Goal: Task Accomplishment & Management: Complete application form

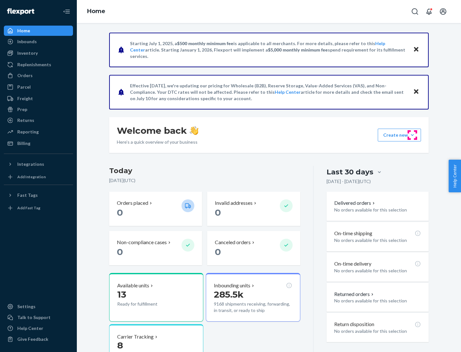
click at [413, 135] on button "Create new Create new inbound Create new order Create new product" at bounding box center [399, 135] width 43 height 13
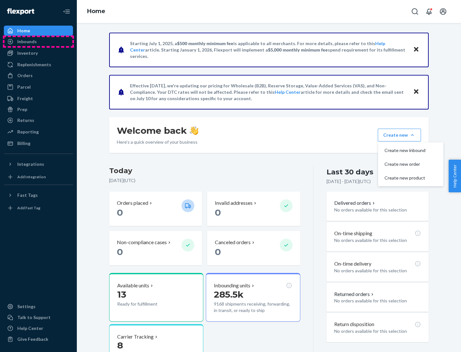
click at [38, 42] on div "Inbounds" at bounding box center [38, 41] width 68 height 9
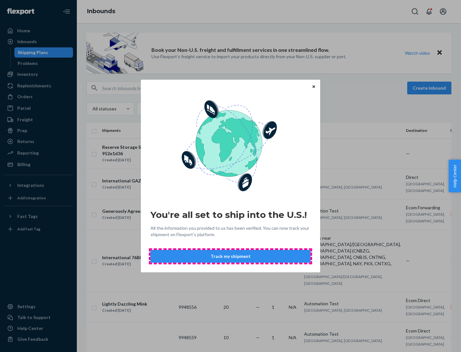
click at [231, 257] on button "Track my shipment" at bounding box center [231, 256] width 160 height 13
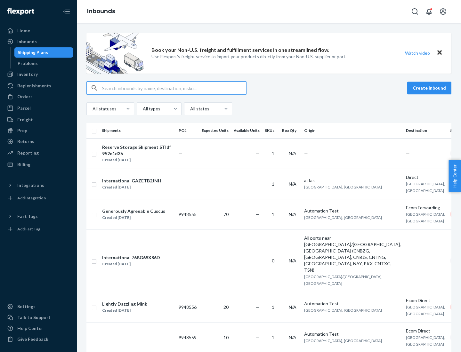
click at [430, 88] on button "Create inbound" at bounding box center [429, 88] width 44 height 13
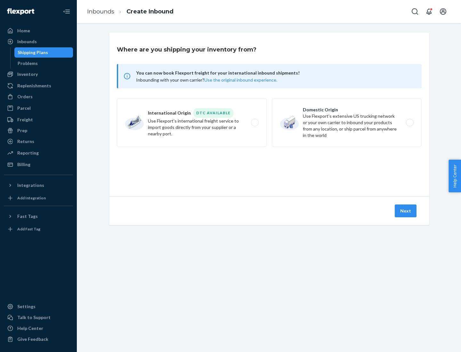
click at [192, 123] on label "International Origin DTC Available Use Flexport's international freight service…" at bounding box center [192, 123] width 150 height 48
click at [255, 123] on input "International Origin DTC Available Use Flexport's international freight service…" at bounding box center [257, 123] width 4 height 4
radio input "true"
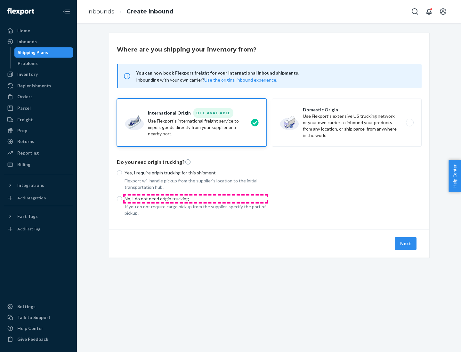
click at [196, 199] on p "No, I do not need origin trucking" at bounding box center [196, 199] width 142 height 6
click at [122, 199] on input "No, I do not need origin trucking" at bounding box center [119, 198] width 5 height 5
radio input "true"
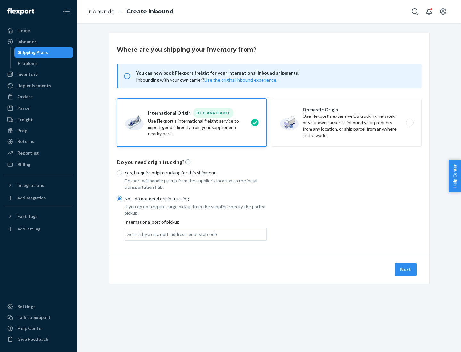
click at [171, 234] on div "Search by a city, port, address, or postal code" at bounding box center [172, 234] width 90 height 6
click at [128, 234] on input "Search by a city, port, address, or postal code" at bounding box center [127, 234] width 1 height 6
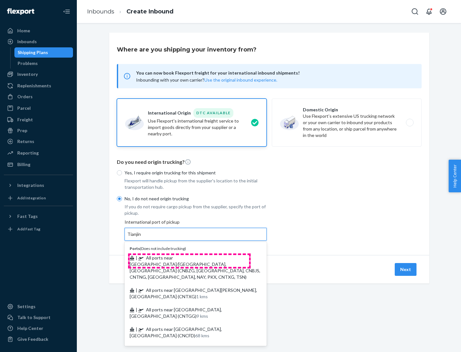
click at [189, 258] on span "| All ports near [GEOGRAPHIC_DATA]/[GEOGRAPHIC_DATA], [GEOGRAPHIC_DATA] (CNBZG,…" at bounding box center [195, 267] width 131 height 25
click at [142, 238] on input "Tianjin" at bounding box center [134, 234] width 14 height 6
type input "All ports near [GEOGRAPHIC_DATA]/[GEOGRAPHIC_DATA], [GEOGRAPHIC_DATA] (CNBZG, […"
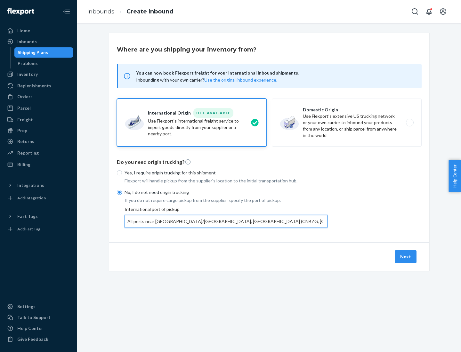
click at [406, 257] on button "Next" at bounding box center [406, 256] width 22 height 13
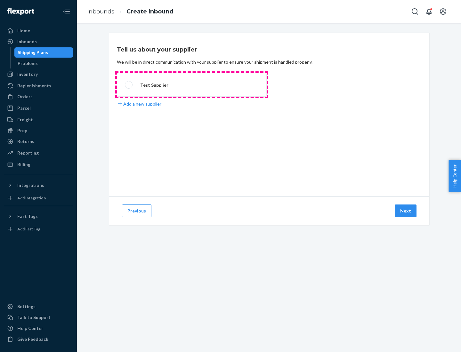
click at [192, 85] on label "Test Supplier" at bounding box center [192, 85] width 150 height 24
click at [129, 85] on input "Test Supplier" at bounding box center [127, 85] width 4 height 4
radio input "true"
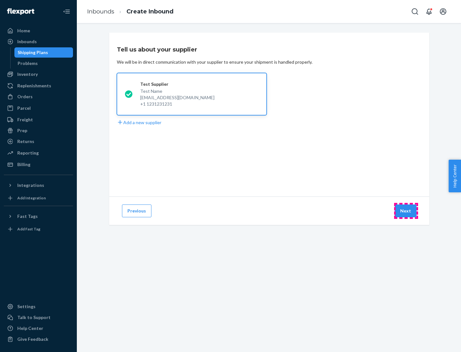
click at [406, 211] on button "Next" at bounding box center [406, 211] width 22 height 13
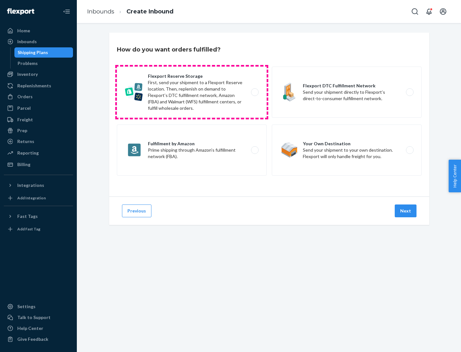
click at [192, 92] on label "Flexport Reserve Storage First, send your shipment to a Flexport Reserve locati…" at bounding box center [192, 92] width 150 height 51
click at [255, 92] on input "Flexport Reserve Storage First, send your shipment to a Flexport Reserve locati…" at bounding box center [257, 92] width 4 height 4
radio input "true"
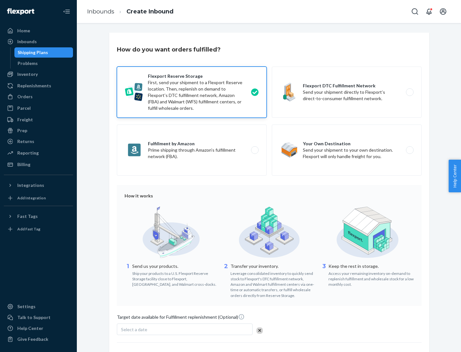
scroll to position [53, 0]
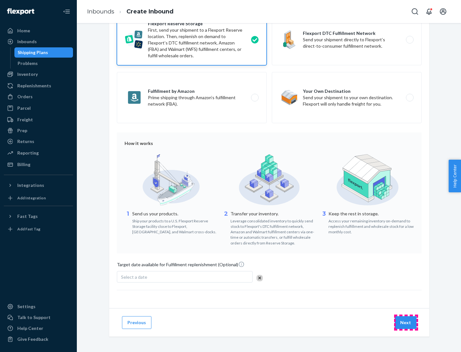
click at [406, 323] on button "Next" at bounding box center [406, 322] width 22 height 13
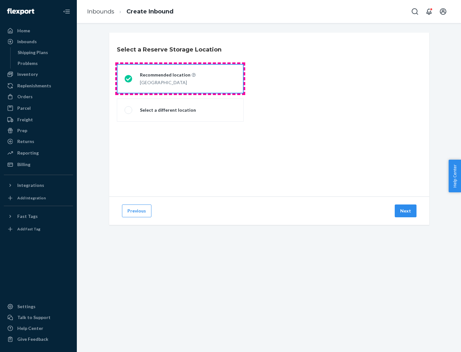
click at [180, 79] on div "[GEOGRAPHIC_DATA]" at bounding box center [168, 82] width 56 height 8
click at [129, 79] on input "Recommended location [GEOGRAPHIC_DATA]" at bounding box center [127, 79] width 4 height 4
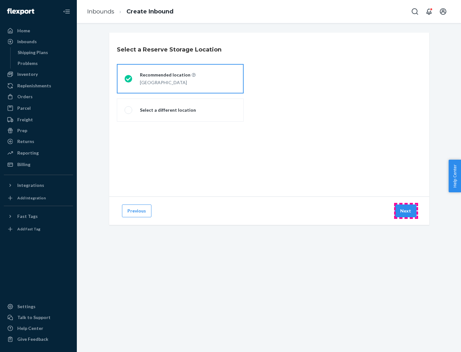
click at [406, 211] on button "Next" at bounding box center [406, 211] width 22 height 13
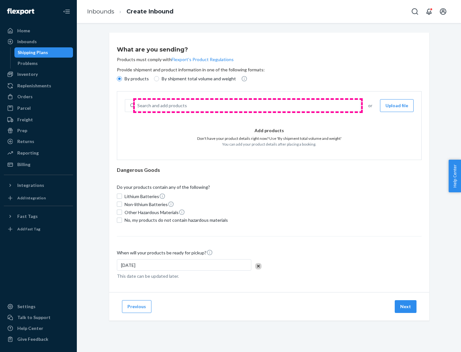
click at [248, 106] on div "Search and add products" at bounding box center [247, 106] width 225 height 12
click at [138, 106] on input "Search and add products" at bounding box center [137, 105] width 1 height 6
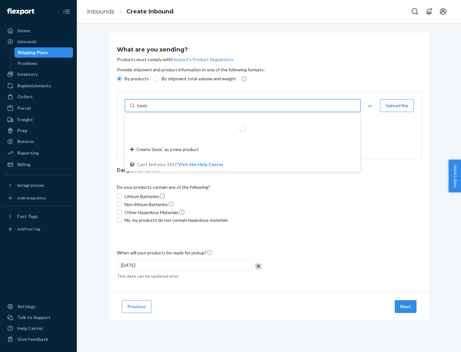
type input "basic"
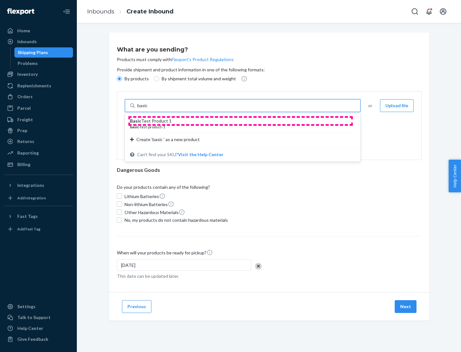
click at [241, 121] on div "Basic Test Product 1" at bounding box center [240, 121] width 220 height 6
click at [149, 109] on input "basic" at bounding box center [143, 105] width 12 height 6
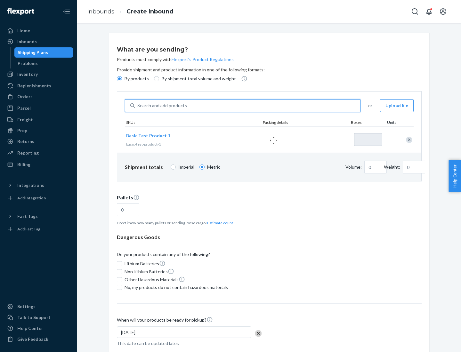
type input "1"
type input "1.09"
type input "3.27"
type input "3"
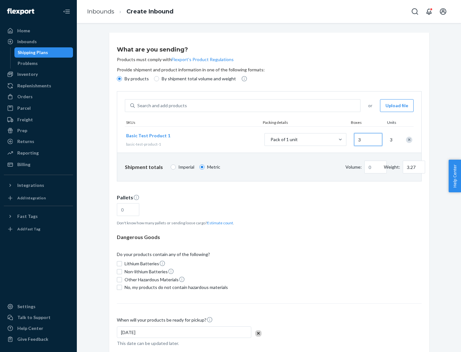
type input "0.01"
type input "32.66"
type input "30"
type input "0.07"
type input "326.59"
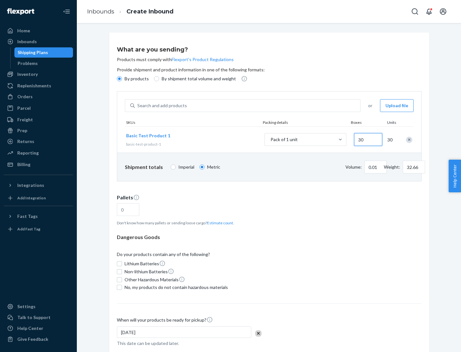
type input "300"
type input "0.68"
type input "3265.86"
type input "3000"
type input "1.09"
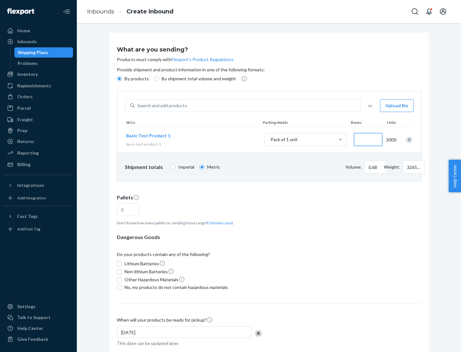
type input "1"
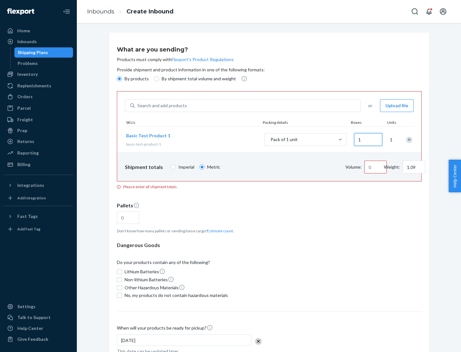
type input "10.89"
type input "10"
type input "0.02"
type input "108.86"
type input "100"
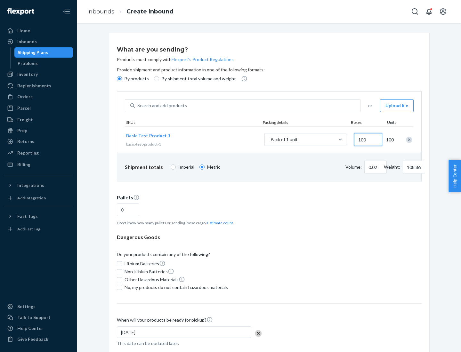
type input "0.23"
type input "1088.62"
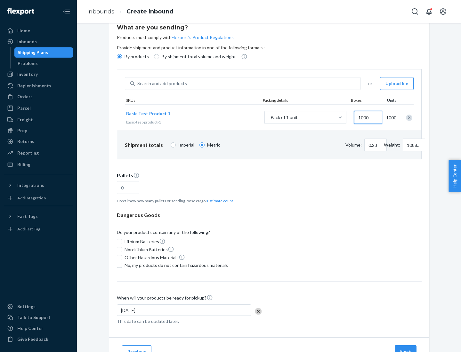
type input "1000"
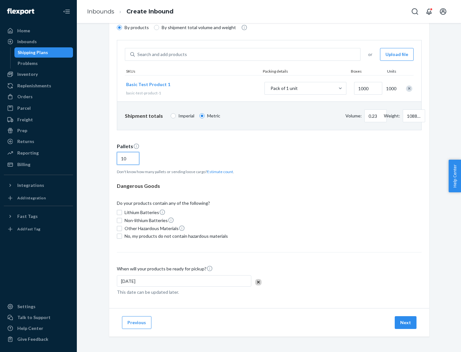
type input "10"
click at [175, 236] on span "No, my products do not contain hazardous materials" at bounding box center [176, 236] width 103 height 6
click at [122, 236] on input "No, my products do not contain hazardous materials" at bounding box center [119, 236] width 5 height 5
checkbox input "true"
click at [406, 323] on button "Next" at bounding box center [406, 322] width 22 height 13
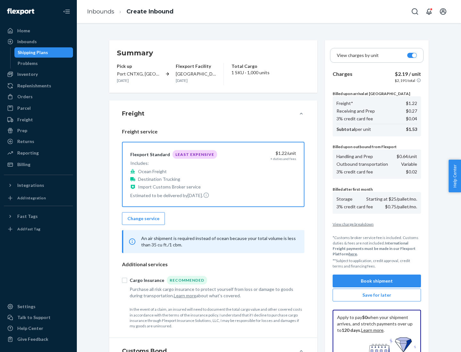
scroll to position [94, 0]
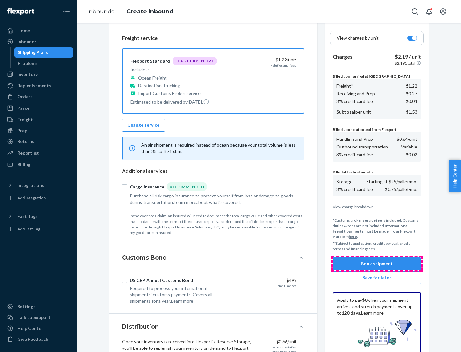
click at [377, 264] on button "Book shipment" at bounding box center [377, 264] width 88 height 13
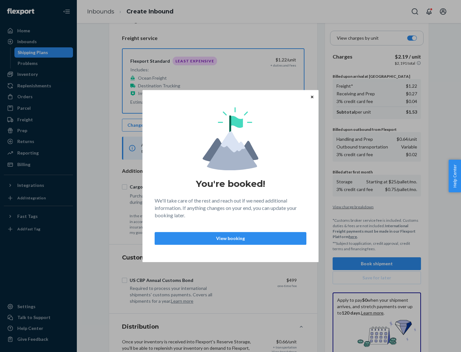
click at [231, 238] on p "View booking" at bounding box center [230, 238] width 141 height 6
